Goal: Book appointment/travel/reservation: Book appointment/travel/reservation

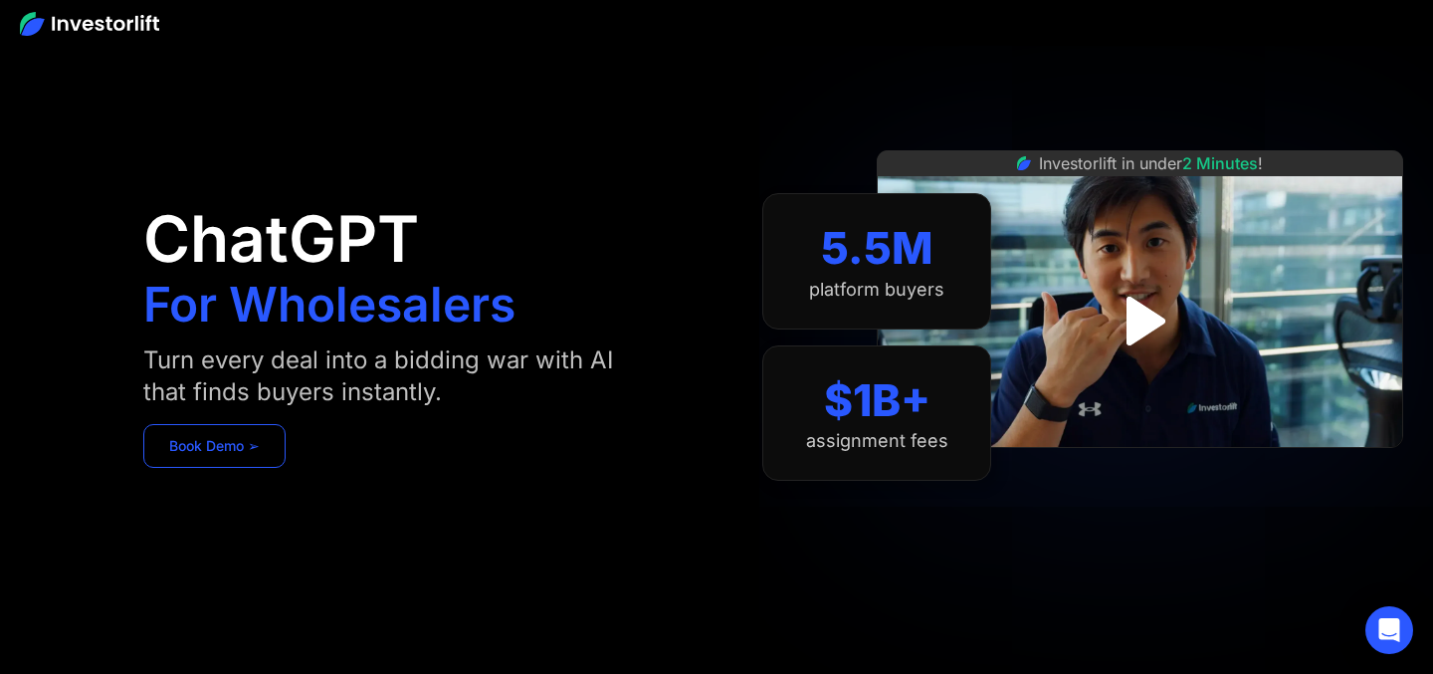
click at [237, 462] on link "Book Demo ➢" at bounding box center [214, 446] width 142 height 44
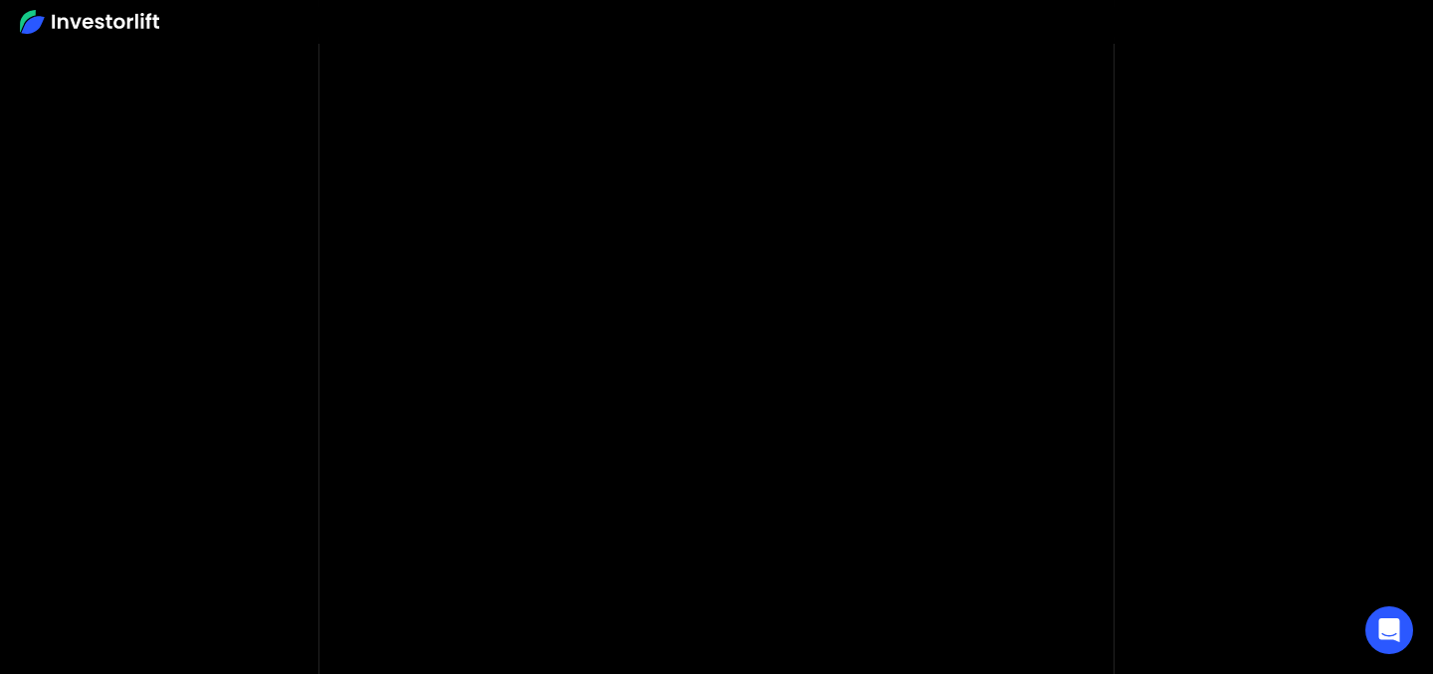
scroll to position [141, 0]
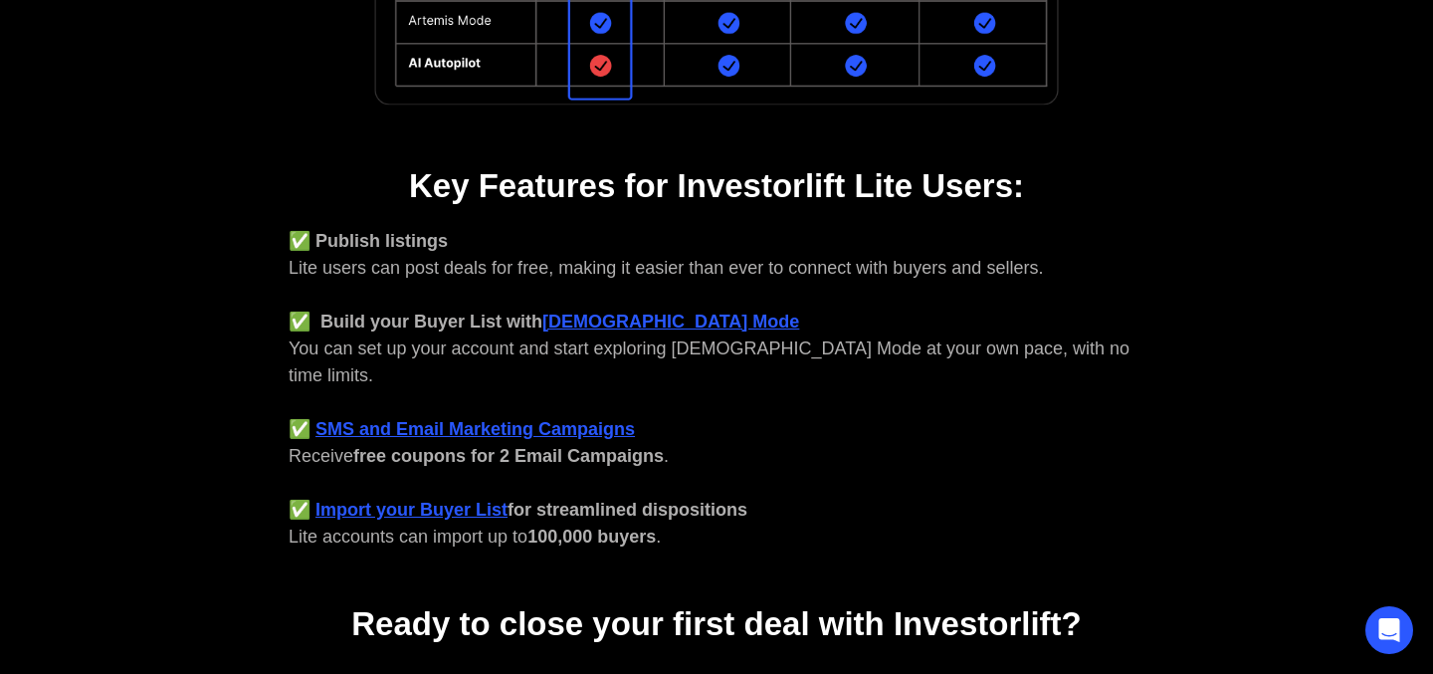
scroll to position [850, 0]
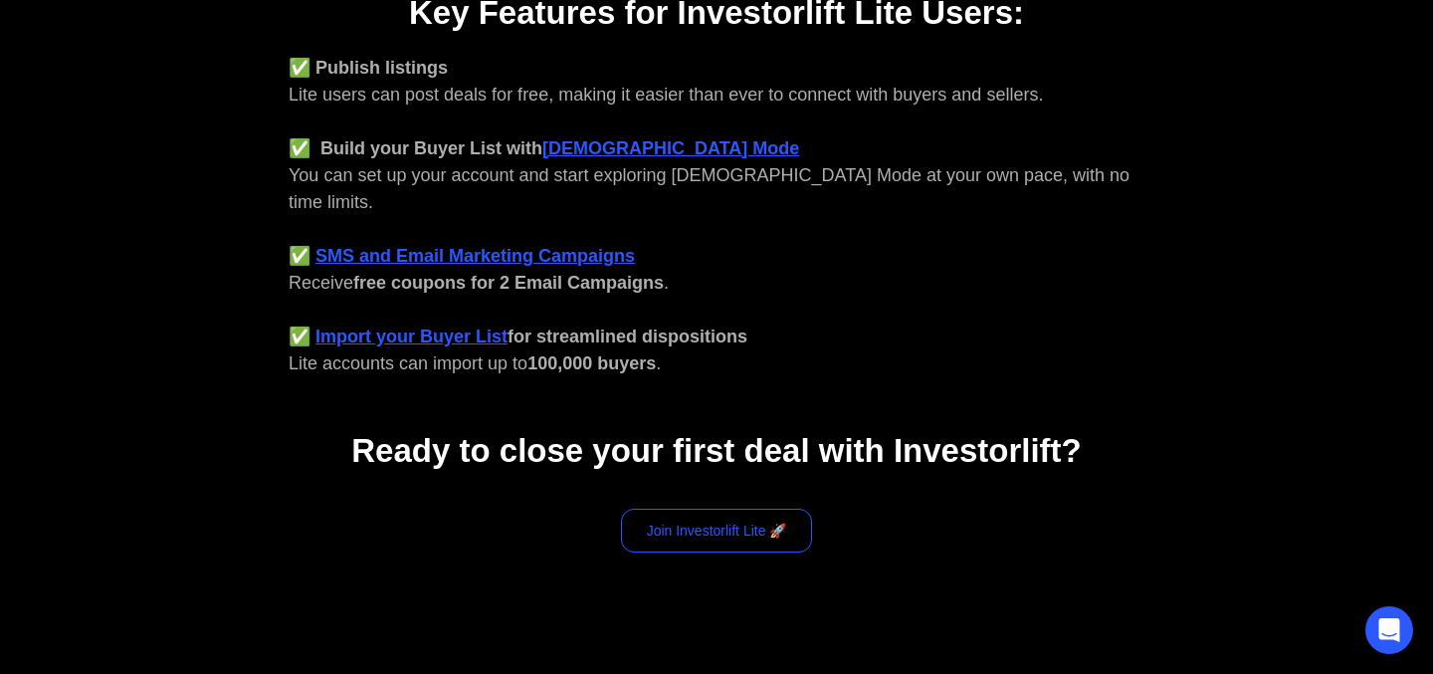
click at [710, 509] on link "Join Investorlift Lite 🚀" at bounding box center [717, 531] width 192 height 44
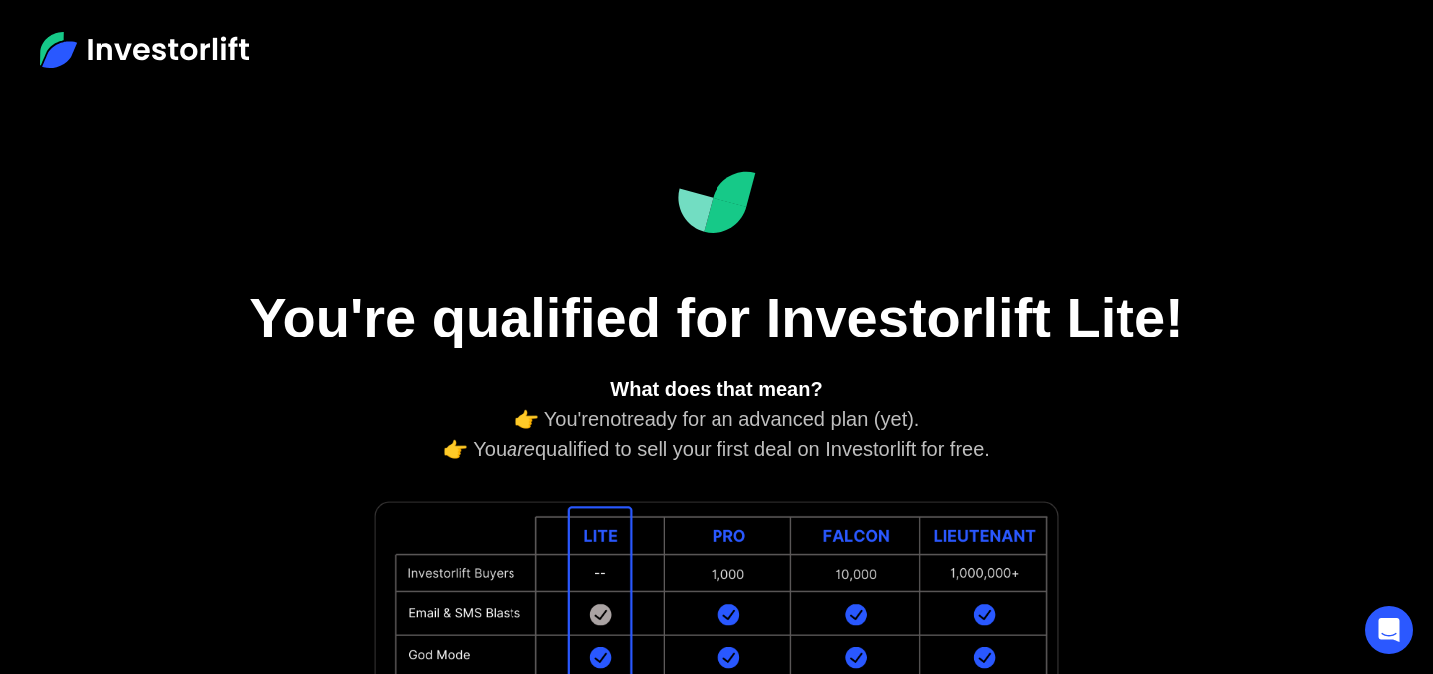
click at [218, 60] on img at bounding box center [144, 50] width 209 height 36
